Goal: Task Accomplishment & Management: Manage account settings

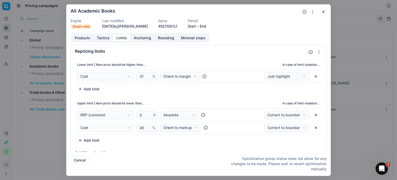
click at [326, 9] on button "button" at bounding box center [324, 12] width 6 height 6
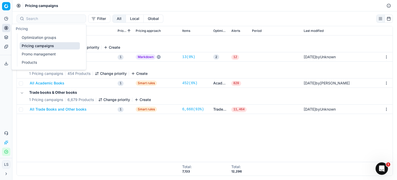
click at [5, 21] on button "Analytics" at bounding box center [6, 18] width 8 height 8
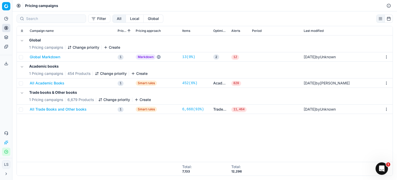
click at [238, 81] on span "820" at bounding box center [237, 83] width 10 height 5
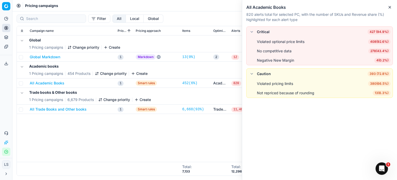
click at [55, 81] on button "All Academic Books" at bounding box center [47, 82] width 35 height 5
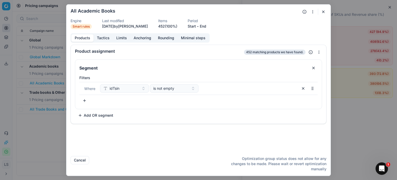
click at [103, 35] on div "Products Tactics Limits Anchoring Rounding Minimal steps" at bounding box center [140, 37] width 139 height 9
click at [121, 38] on button "Limits" at bounding box center [121, 38] width 17 height 8
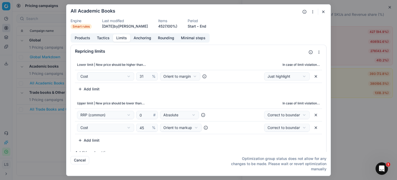
click at [324, 13] on button "button" at bounding box center [324, 12] width 6 height 6
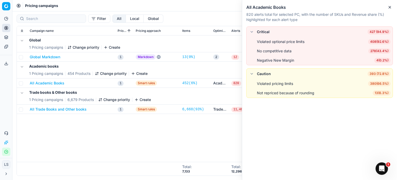
click at [43, 85] on button "All Academic Books" at bounding box center [47, 82] width 35 height 5
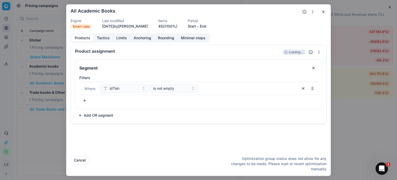
click at [106, 39] on button "Tactics" at bounding box center [103, 38] width 19 height 8
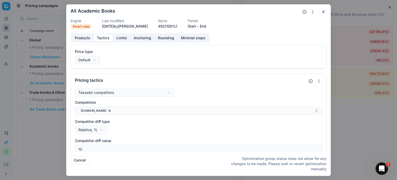
drag, startPoint x: 117, startPoint y: 39, endPoint x: 118, endPoint y: 43, distance: 4.7
click at [117, 39] on button "Limits" at bounding box center [121, 38] width 17 height 8
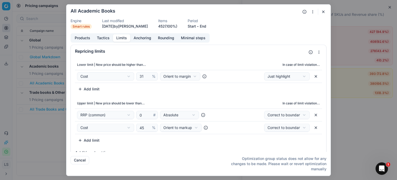
drag, startPoint x: 98, startPoint y: 39, endPoint x: 102, endPoint y: 42, distance: 4.8
click at [99, 39] on button "Tactics" at bounding box center [103, 38] width 19 height 8
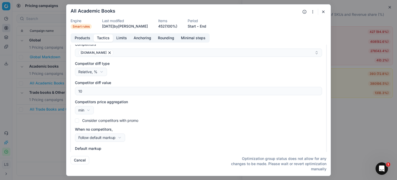
scroll to position [71, 0]
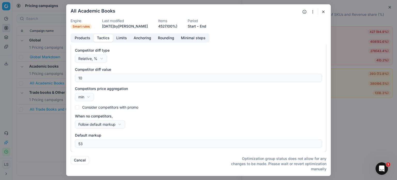
click at [124, 33] on div "Products Tactics Limits Anchoring Rounding Minimal steps" at bounding box center [140, 37] width 139 height 9
click at [121, 39] on button "Limits" at bounding box center [121, 38] width 17 height 8
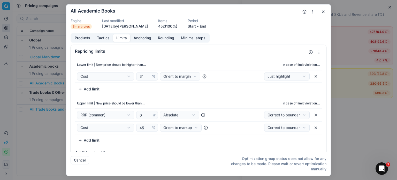
drag, startPoint x: 323, startPoint y: 11, endPoint x: 317, endPoint y: 12, distance: 5.5
click at [323, 11] on button "button" at bounding box center [324, 12] width 6 height 6
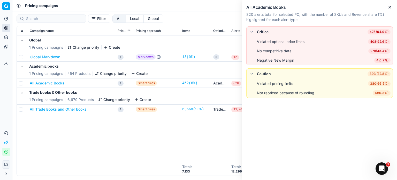
click at [58, 108] on button "All Trade Books and Other books" at bounding box center [58, 109] width 57 height 5
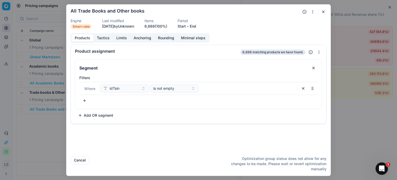
drag, startPoint x: 122, startPoint y: 36, endPoint x: 120, endPoint y: 35, distance: 2.7
click at [123, 36] on button "Limits" at bounding box center [121, 38] width 17 height 8
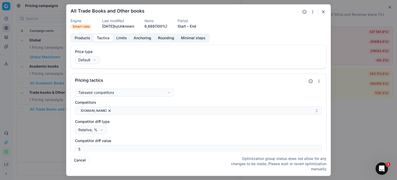
click at [102, 36] on button "Tactics" at bounding box center [103, 38] width 19 height 8
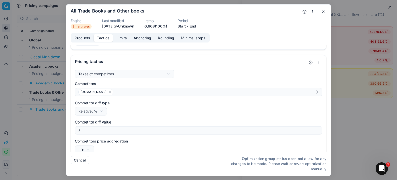
scroll to position [0, 0]
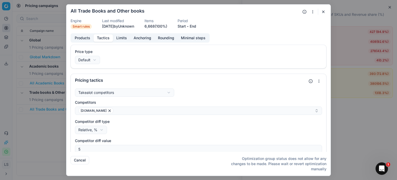
click at [324, 10] on button "button" at bounding box center [324, 12] width 6 height 6
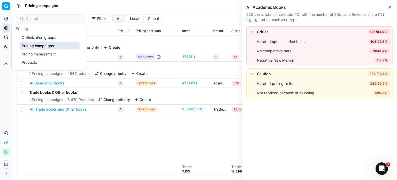
click at [5, 25] on button "Pricing" at bounding box center [6, 28] width 8 height 8
click at [51, 39] on link "Optimization groups" at bounding box center [50, 37] width 60 height 7
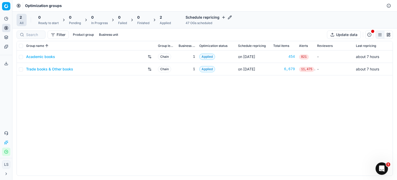
click at [50, 69] on link "Trade books & Other books" at bounding box center [49, 68] width 47 height 5
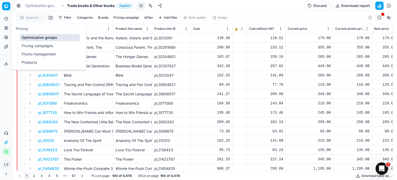
click at [50, 36] on link "Optimization groups" at bounding box center [50, 37] width 60 height 7
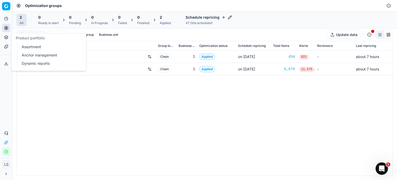
click at [66, 125] on div "Academic books Chain 1 Applied on Oct 13 454 821 - about 7 hours Trade books & …" at bounding box center [205, 112] width 376 height 125
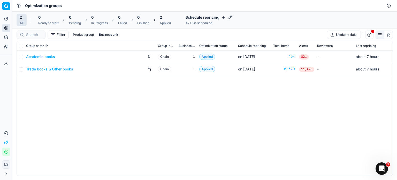
click at [70, 71] on link "Trade books & Other books" at bounding box center [49, 68] width 47 height 5
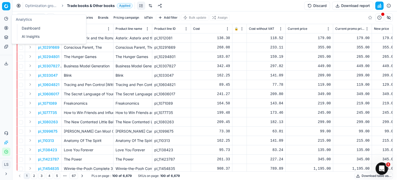
click at [6, 19] on icon at bounding box center [6, 19] width 4 height 4
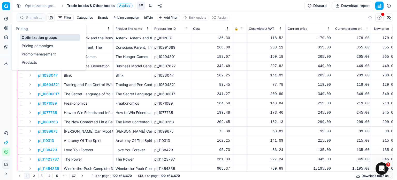
click at [54, 47] on link "Pricing campaigns" at bounding box center [50, 45] width 60 height 7
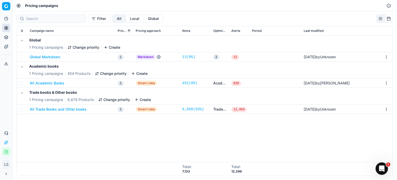
click at [49, 83] on button "All Academic Books" at bounding box center [47, 82] width 35 height 5
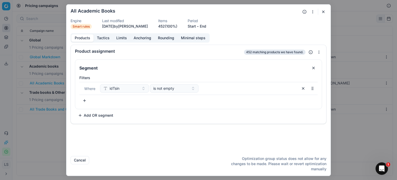
drag, startPoint x: 100, startPoint y: 37, endPoint x: 125, endPoint y: 38, distance: 24.3
click at [101, 38] on button "Tactics" at bounding box center [103, 38] width 19 height 8
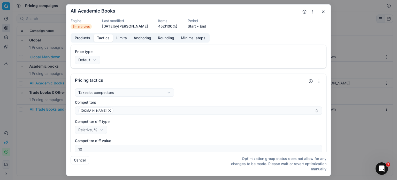
click at [125, 38] on button "Limits" at bounding box center [121, 38] width 17 height 8
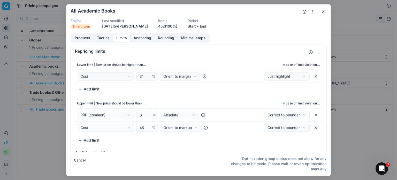
click at [106, 35] on button "Tactics" at bounding box center [103, 38] width 19 height 8
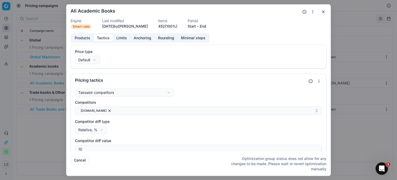
click at [125, 36] on button "Limits" at bounding box center [121, 38] width 17 height 8
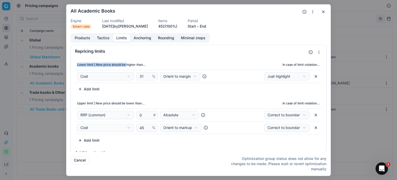
drag, startPoint x: 84, startPoint y: 65, endPoint x: 128, endPoint y: 64, distance: 44.0
click at [127, 64] on th "Lower limit | New price should be higher than..." at bounding box center [147, 64] width 144 height 10
drag, startPoint x: 320, startPoint y: 9, endPoint x: 324, endPoint y: 8, distance: 4.5
click at [321, 9] on div "We are saving PC settings. Please wait, it should take a few minutes All Academ…" at bounding box center [198, 90] width 265 height 172
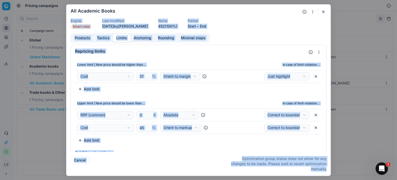
click at [322, 11] on button "button" at bounding box center [324, 12] width 6 height 6
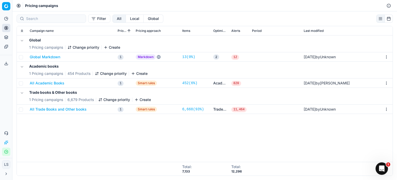
click at [5, 173] on icon at bounding box center [6, 174] width 4 height 4
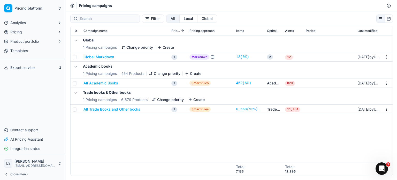
click at [33, 10] on html "Pricing platform Analytics Pricing Product portfolio Templates Export service 2…" at bounding box center [198, 90] width 397 height 180
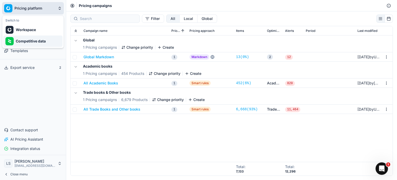
click at [38, 39] on div "Competitive data" at bounding box center [32, 40] width 59 height 11
click at [21, 8] on html "Pricing platform Analytics Pricing Product portfolio Templates Export service 2…" at bounding box center [198, 90] width 397 height 180
click at [47, 42] on div "Competitive data" at bounding box center [32, 40] width 59 height 11
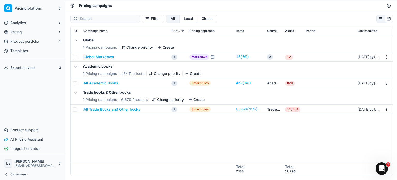
click at [101, 82] on button "All Academic Books" at bounding box center [101, 82] width 35 height 5
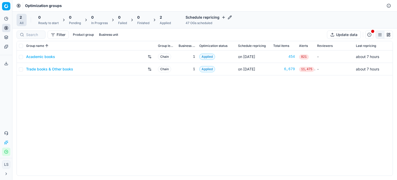
click at [41, 56] on link "Academic books" at bounding box center [40, 56] width 29 height 5
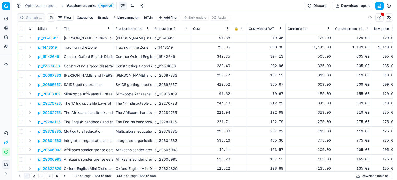
click at [2, 29] on div "Analytics Pricing Product portfolio Templates" at bounding box center [6, 32] width 12 height 40
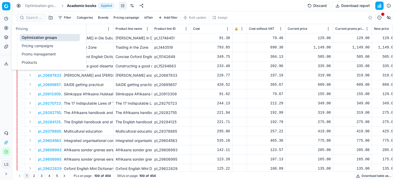
drag, startPoint x: 5, startPoint y: 27, endPoint x: 17, endPoint y: 30, distance: 12.3
click at [6, 27] on icon at bounding box center [6, 28] width 4 height 4
click at [32, 46] on link "Pricing campaigns" at bounding box center [50, 45] width 60 height 7
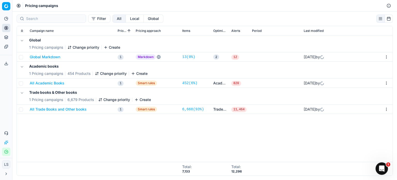
click at [39, 80] on button "All Academic Books" at bounding box center [47, 82] width 35 height 5
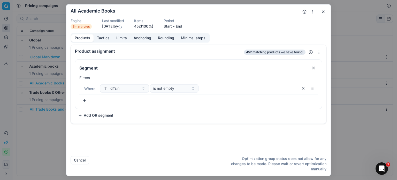
click at [106, 38] on button "Tactics" at bounding box center [103, 38] width 19 height 8
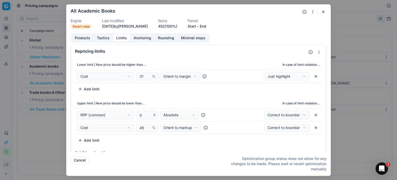
click at [117, 37] on button "Limits" at bounding box center [121, 38] width 17 height 8
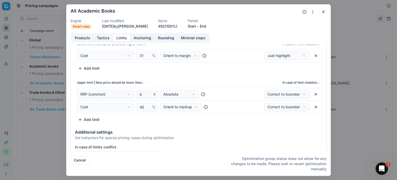
scroll to position [32, 0]
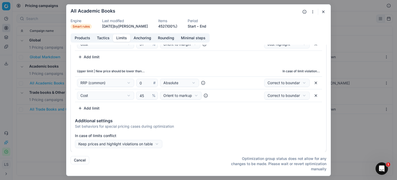
click at [136, 142] on div "We are saving PC settings. Please wait, it should take a few minutes All Academ…" at bounding box center [198, 90] width 397 height 180
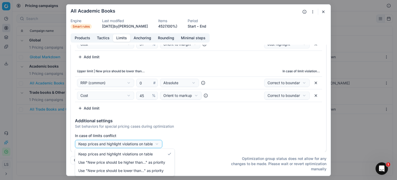
click at [148, 137] on div "We are saving PC settings. Please wait, it should take a few minutes All Academ…" at bounding box center [198, 90] width 397 height 180
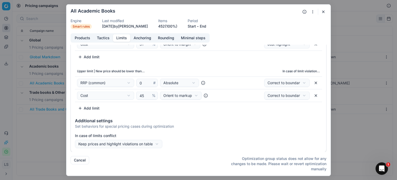
click at [210, 135] on label "In case of limits conflict" at bounding box center [198, 135] width 247 height 5
click at [162, 139] on button "Keep prices and highlight violations on table" at bounding box center [118, 143] width 87 height 8
click at [100, 39] on button "Tactics" at bounding box center [103, 38] width 19 height 8
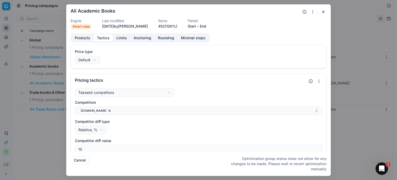
scroll to position [71, 0]
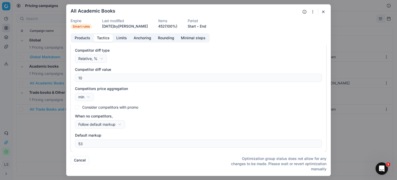
drag, startPoint x: 99, startPoint y: 134, endPoint x: 81, endPoint y: 133, distance: 17.9
click at [82, 133] on label "Default markup" at bounding box center [198, 134] width 247 height 5
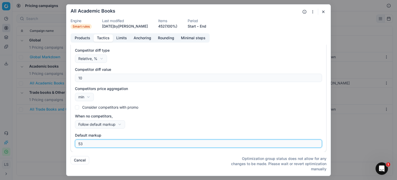
click at [82, 139] on input "53" at bounding box center [198, 143] width 243 height 8
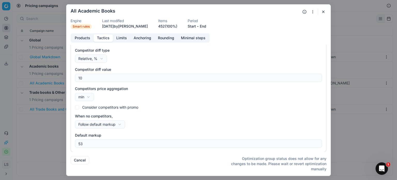
click at [197, 99] on div "Competitors price aggregation min min average" at bounding box center [198, 93] width 247 height 15
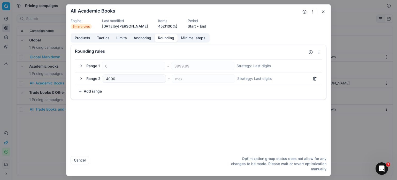
click at [160, 39] on button "Rounding" at bounding box center [166, 38] width 23 height 8
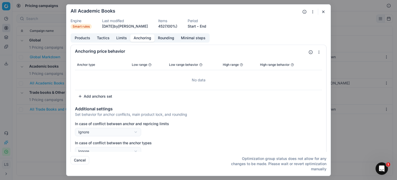
click at [140, 41] on button "Anchoring" at bounding box center [142, 38] width 24 height 8
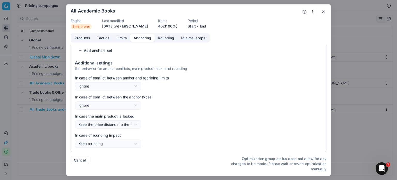
scroll to position [0, 0]
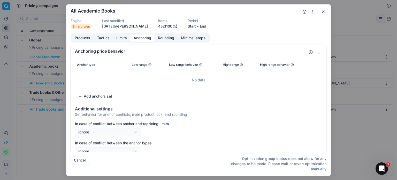
click at [124, 38] on button "Limits" at bounding box center [121, 38] width 17 height 8
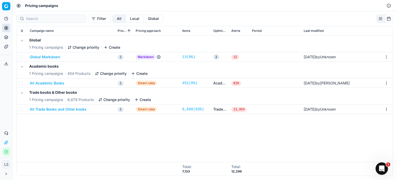
click at [50, 57] on button "Global Markdown" at bounding box center [45, 56] width 31 height 5
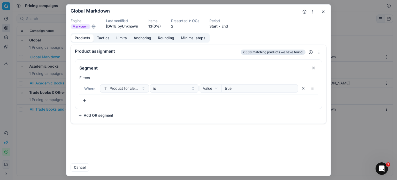
click at [104, 36] on button "Tactics" at bounding box center [103, 38] width 19 height 8
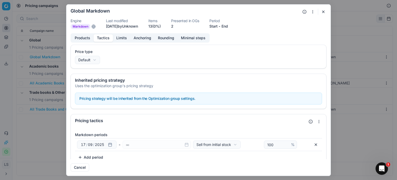
scroll to position [6, 0]
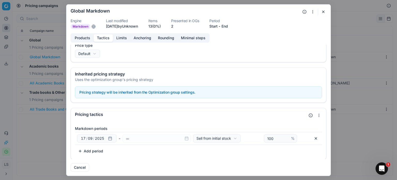
click at [321, 12] on button "button" at bounding box center [324, 12] width 6 height 6
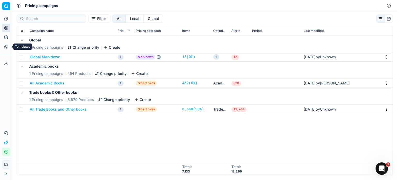
click at [4, 45] on icon at bounding box center [6, 46] width 4 height 4
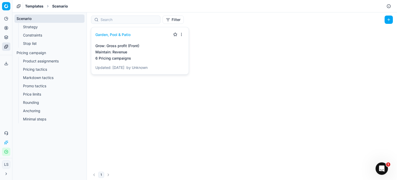
click at [41, 46] on link "Stop list" at bounding box center [49, 43] width 57 height 7
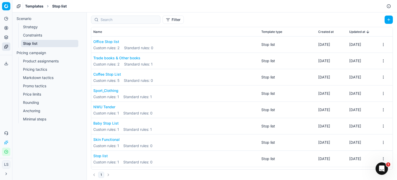
click at [109, 109] on div "NWU Tender Custom rules : 1 Standard rules : 0" at bounding box center [122, 109] width 59 height 11
click at [109, 108] on button "NWU Tender" at bounding box center [122, 106] width 59 height 5
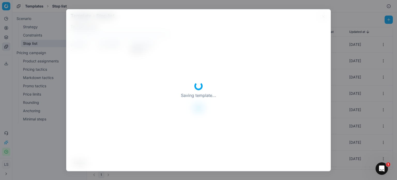
type input "NWU Tender"
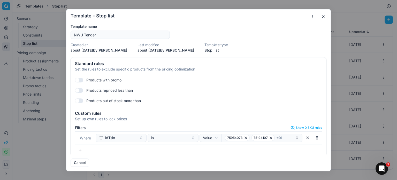
click at [78, 163] on button "Cancel" at bounding box center [80, 162] width 19 height 8
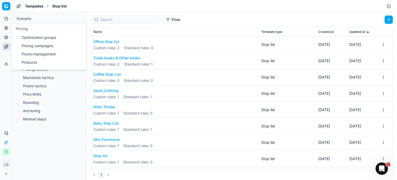
click at [32, 39] on link "Optimization groups" at bounding box center [50, 37] width 60 height 7
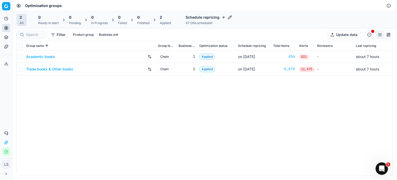
click at [74, 97] on div "Academic books Chain 1 Applied on Oct 13 454 821 - about 7 hours Trade books & …" at bounding box center [205, 112] width 376 height 125
click at [49, 56] on link "Academic books" at bounding box center [40, 56] width 29 height 5
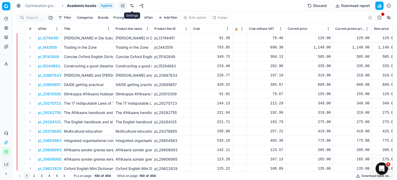
click at [132, 6] on link at bounding box center [132, 6] width 8 height 8
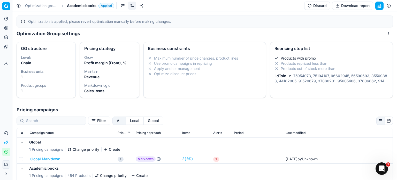
click at [299, 57] on li "Products with promo" at bounding box center [332, 58] width 114 height 5
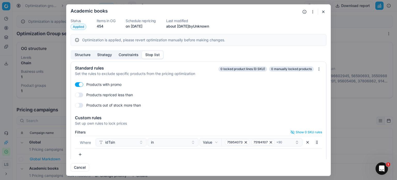
scroll to position [3, 0]
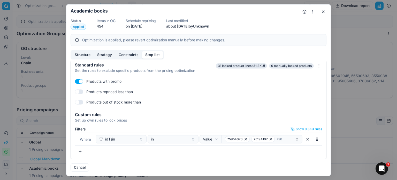
click at [327, 9] on form "Oprimization group is saving... Academic books Status Applied Items in OG 454 S…" at bounding box center [198, 89] width 264 height 171
drag, startPoint x: 322, startPoint y: 10, endPoint x: 238, endPoint y: 57, distance: 95.8
click at [322, 10] on button "button" at bounding box center [324, 12] width 6 height 6
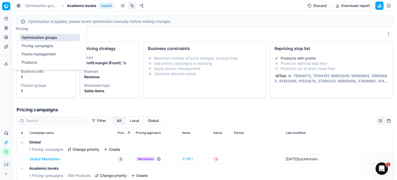
click at [35, 46] on link "Pricing campaigns" at bounding box center [50, 45] width 60 height 7
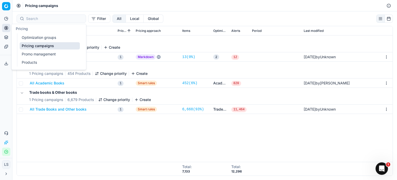
click at [34, 36] on link "Optimization groups" at bounding box center [50, 37] width 60 height 7
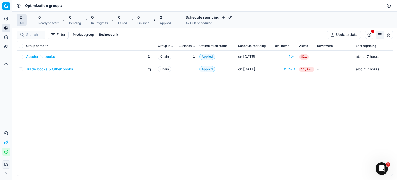
click at [47, 56] on link "Academic books" at bounding box center [40, 56] width 29 height 5
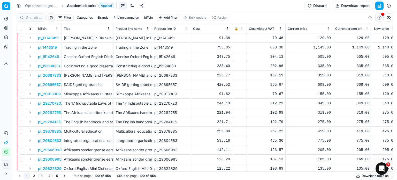
click at [132, 4] on link at bounding box center [132, 6] width 8 height 8
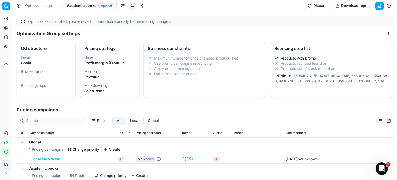
click at [301, 58] on li "Products with promo" at bounding box center [332, 58] width 114 height 5
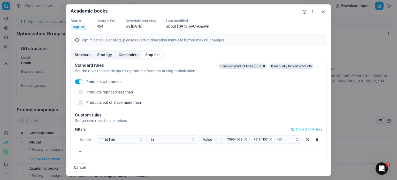
scroll to position [3, 0]
click at [82, 149] on button "button" at bounding box center [80, 151] width 10 height 8
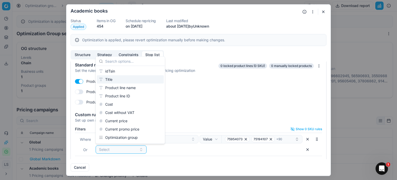
click at [119, 81] on div "Title" at bounding box center [130, 79] width 67 height 8
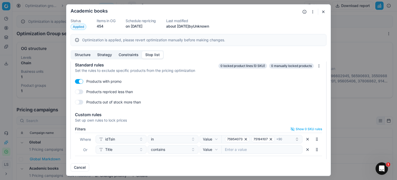
click at [326, 11] on button "button" at bounding box center [324, 12] width 6 height 6
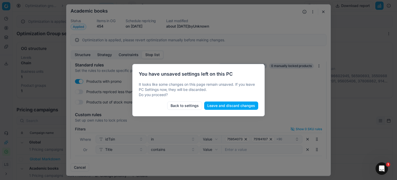
click at [219, 104] on button "Leave and discard changes" at bounding box center [231, 105] width 54 height 8
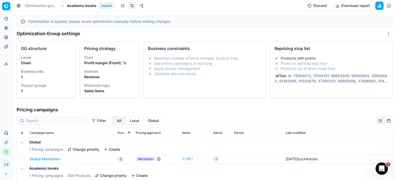
click at [36, 5] on link "Optimization groups" at bounding box center [41, 5] width 33 height 5
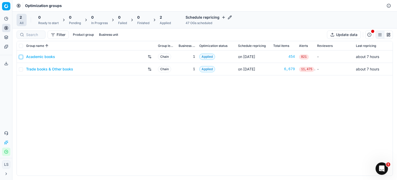
click at [21, 57] on input "checkbox" at bounding box center [21, 57] width 4 height 4
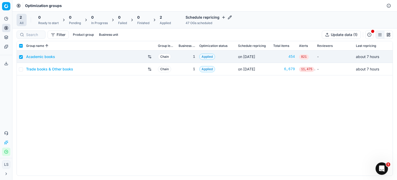
click at [164, 21] on div "Applied" at bounding box center [165, 23] width 11 height 4
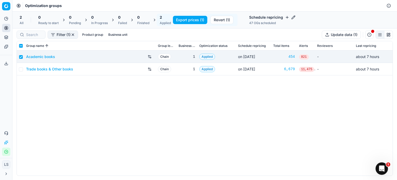
click at [222, 21] on button "Revert (1)" at bounding box center [222, 20] width 23 height 8
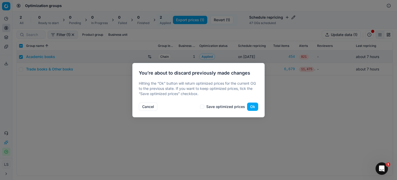
click at [255, 107] on button "Ok" at bounding box center [252, 106] width 11 height 8
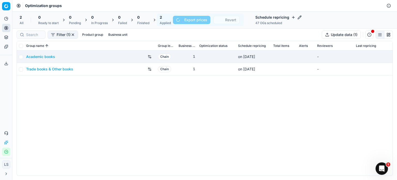
checkbox input "false"
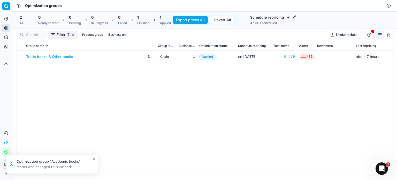
click at [145, 21] on div "Finished" at bounding box center [143, 23] width 12 height 4
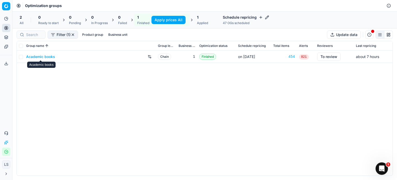
click at [41, 58] on link "Academic books" at bounding box center [40, 56] width 29 height 5
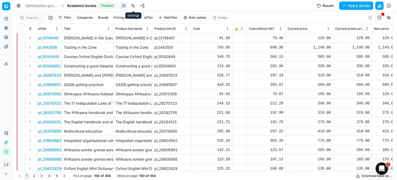
click at [135, 7] on link at bounding box center [133, 6] width 8 height 8
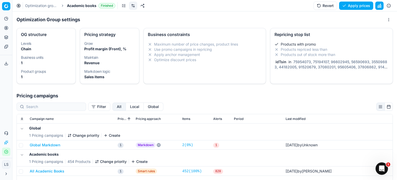
click at [289, 51] on li "Products repriced less than" at bounding box center [332, 49] width 114 height 5
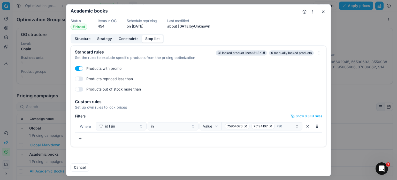
click at [80, 137] on button "button" at bounding box center [80, 138] width 10 height 8
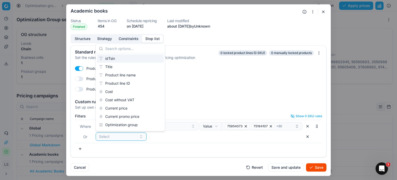
click at [253, 18] on form "Oprimization group is saving... Academic books Status Finished Items in OG 454 …" at bounding box center [198, 89] width 264 height 171
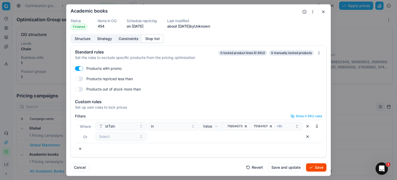
click at [306, 136] on button "button" at bounding box center [308, 136] width 8 height 8
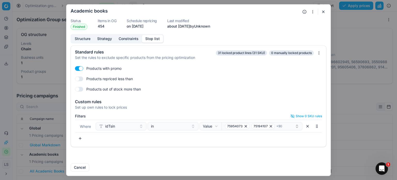
click at [324, 12] on button "button" at bounding box center [324, 12] width 6 height 6
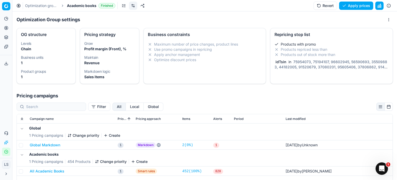
click at [354, 2] on button "Apply prices" at bounding box center [356, 6] width 34 height 8
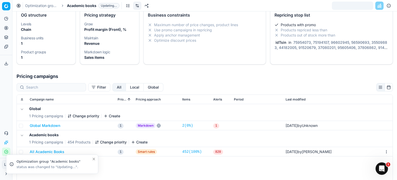
scroll to position [93, 0]
